Goal: Task Accomplishment & Management: Use online tool/utility

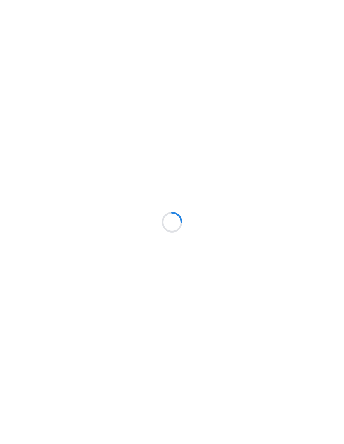
click at [313, 0] on html at bounding box center [172, 0] width 344 height 0
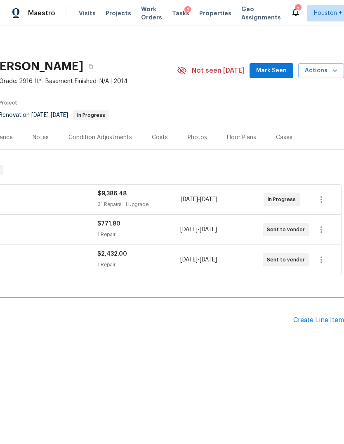
scroll to position [0, 122]
click at [325, 73] on span "Actions" at bounding box center [321, 71] width 33 height 10
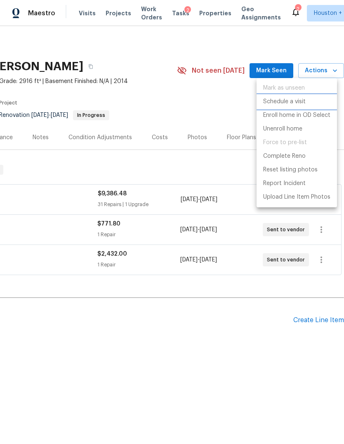
click at [303, 102] on p "Schedule a visit" at bounding box center [284, 101] width 43 height 9
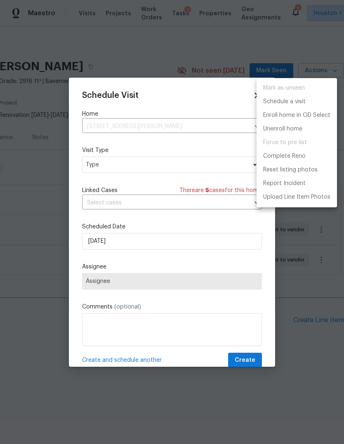
click at [198, 196] on div at bounding box center [172, 222] width 344 height 444
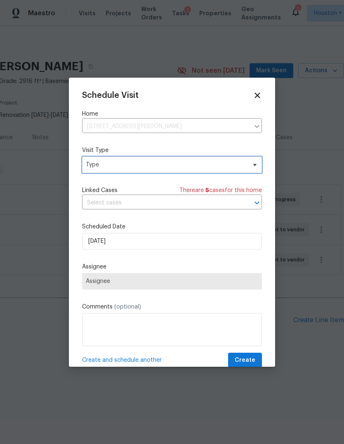
click at [222, 168] on span "Type" at bounding box center [166, 165] width 161 height 8
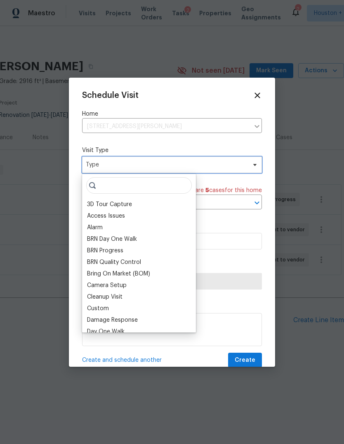
click at [226, 170] on span "Type" at bounding box center [172, 164] width 180 height 17
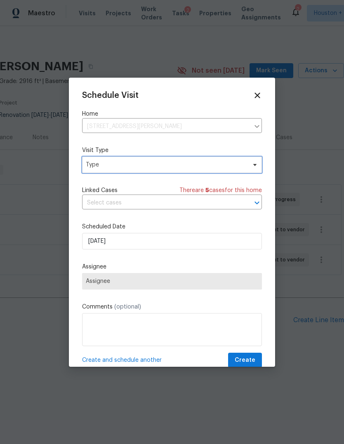
click at [235, 173] on span "Type" at bounding box center [172, 164] width 180 height 17
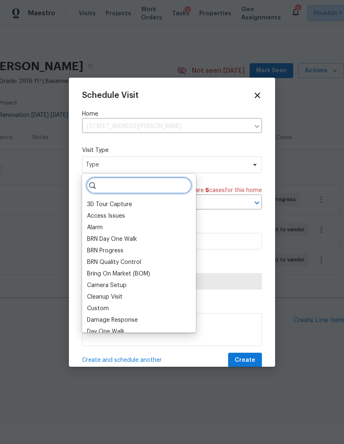
click at [169, 193] on input "search" at bounding box center [139, 185] width 106 height 17
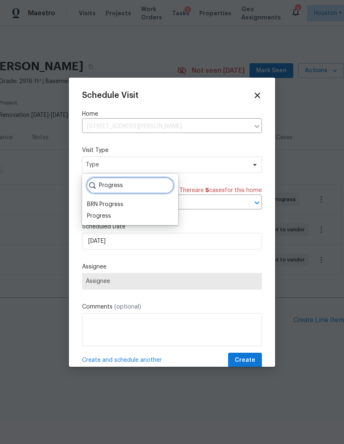
type input "Progress"
click at [103, 219] on div "Progress" at bounding box center [99, 216] width 24 height 8
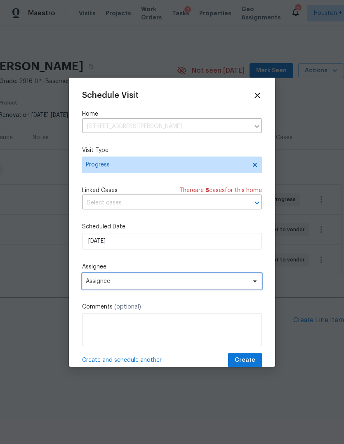
click at [102, 282] on span "Assignee" at bounding box center [167, 281] width 162 height 7
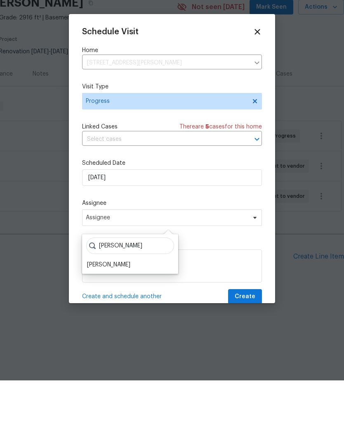
type input "[PERSON_NAME]"
click at [103, 324] on div "[PERSON_NAME]" at bounding box center [108, 328] width 43 height 8
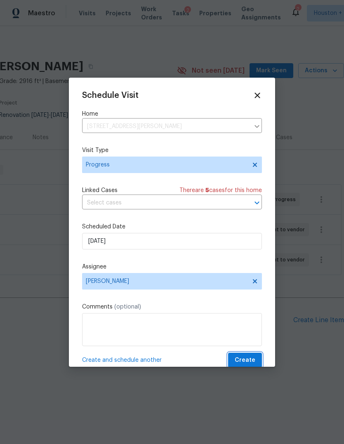
click at [254, 355] on button "Create" at bounding box center [245, 360] width 34 height 15
